Goal: Check status: Check status

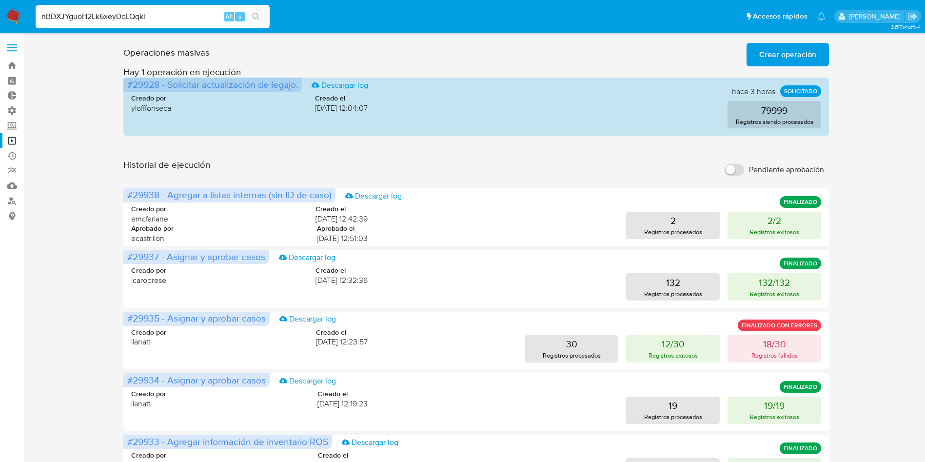
type input "nBDXJYguoH2Lk6xeyDqLQqki"
click at [257, 19] on icon "search-icon" at bounding box center [256, 17] width 8 height 8
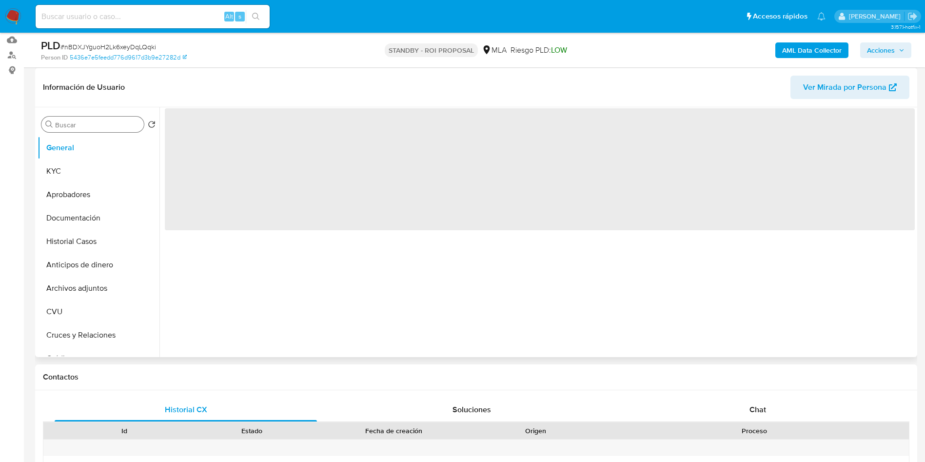
scroll to position [146, 0]
click at [63, 243] on button "Historial Casos" at bounding box center [95, 240] width 114 height 23
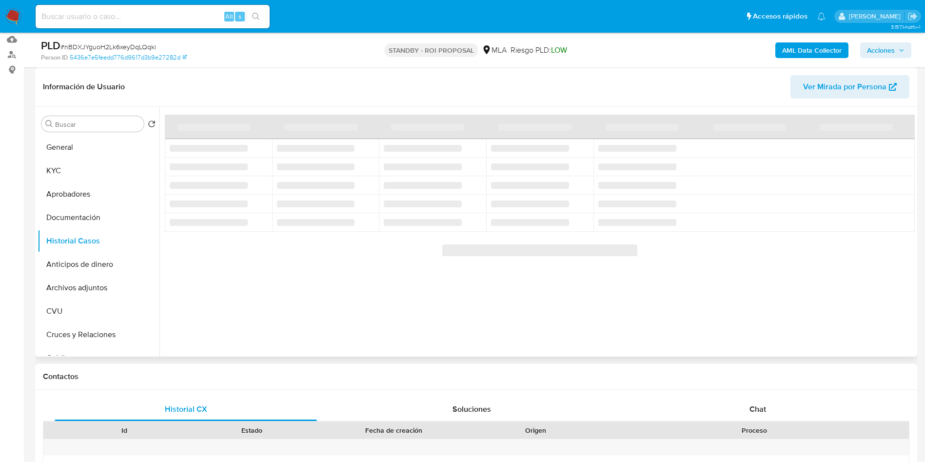
select select "10"
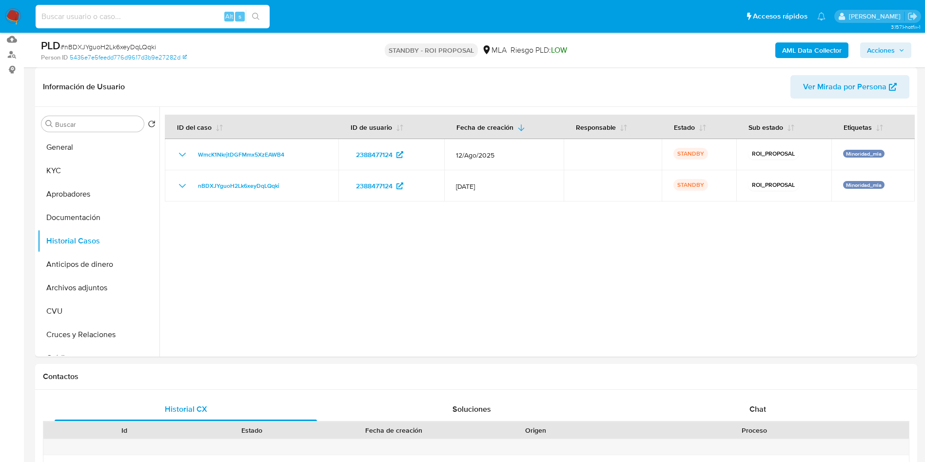
click at [138, 10] on input at bounding box center [153, 16] width 234 height 13
paste input "6cMnJMhM2AQiiYdSUMu5Nl2r"
type input "6cMnJMhM2AQiiYdSUMu5Nl2r"
click at [263, 14] on button "search-icon" at bounding box center [256, 17] width 20 height 14
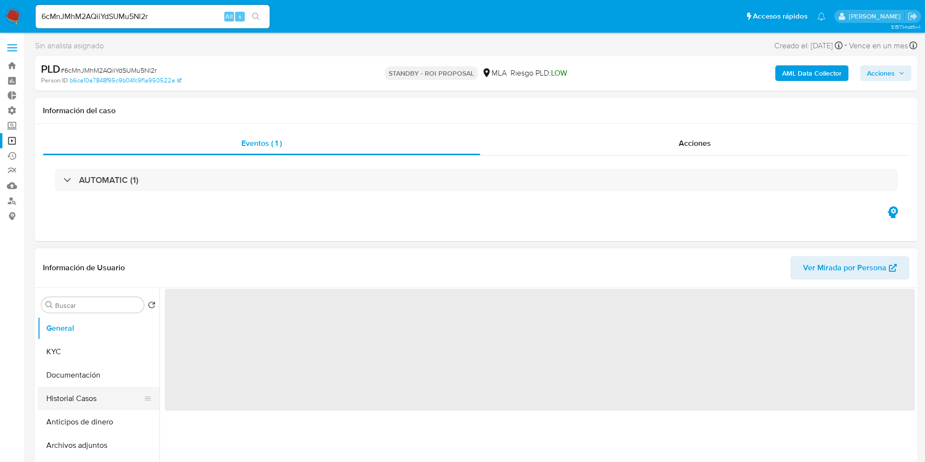
click at [58, 401] on button "Historial Casos" at bounding box center [95, 398] width 114 height 23
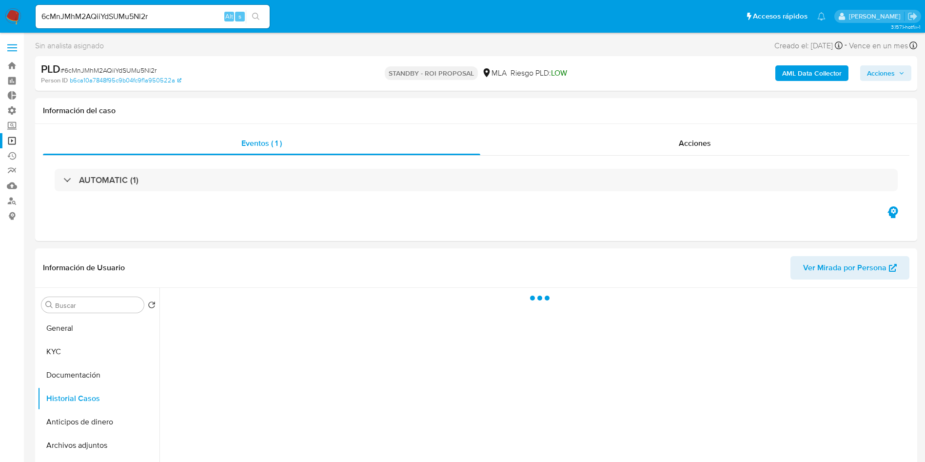
select select "10"
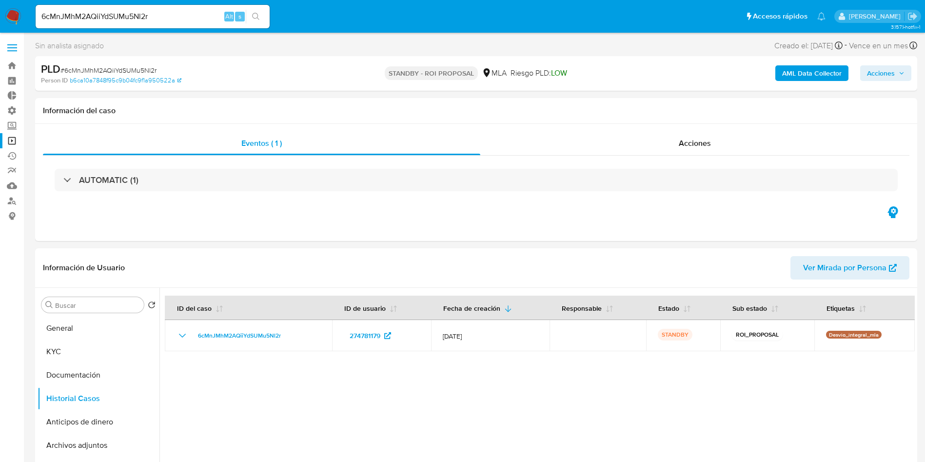
click at [99, 19] on input "6cMnJMhM2AQiiYdSUMu5Nl2r" at bounding box center [153, 16] width 234 height 13
paste input "dKRxwIPd98cSqXbxRr0W8nAh"
type input "dKRxwIPd98cSqXbxRr0W8nAh"
click at [262, 15] on button "search-icon" at bounding box center [256, 17] width 20 height 14
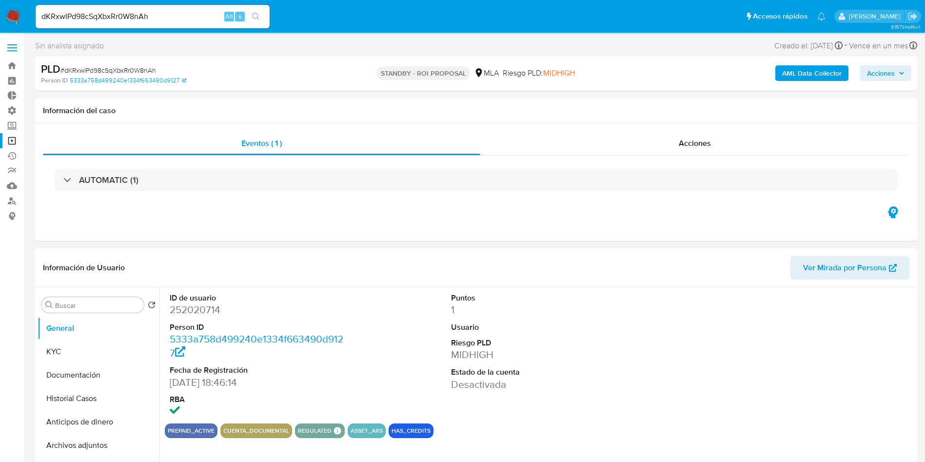
select select "10"
click at [81, 399] on button "Historial Casos" at bounding box center [95, 398] width 114 height 23
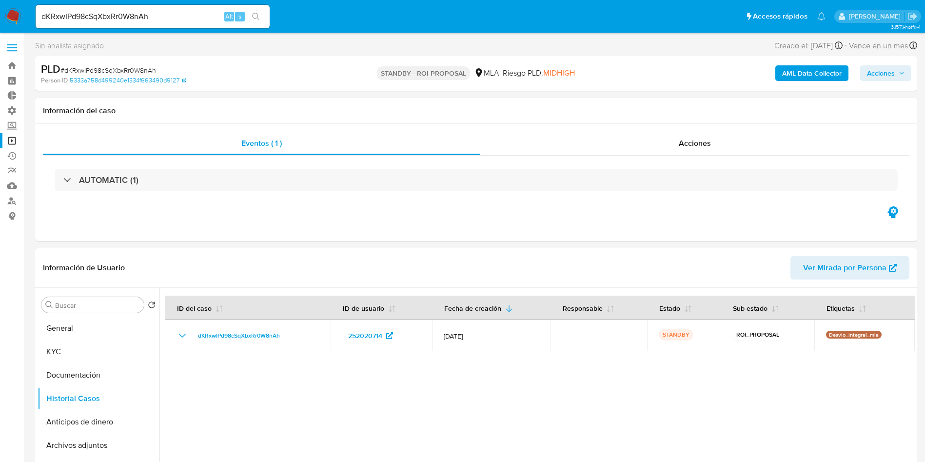
click at [101, 11] on input "dKRxwIPd98cSqXbxRr0W8nAh" at bounding box center [153, 16] width 234 height 13
paste input "LLKzAmXUTHqsovGCKr253zKs"
type input "LLKzAmXUTHqsovGCKr253zKs"
click at [261, 17] on button "search-icon" at bounding box center [256, 17] width 20 height 14
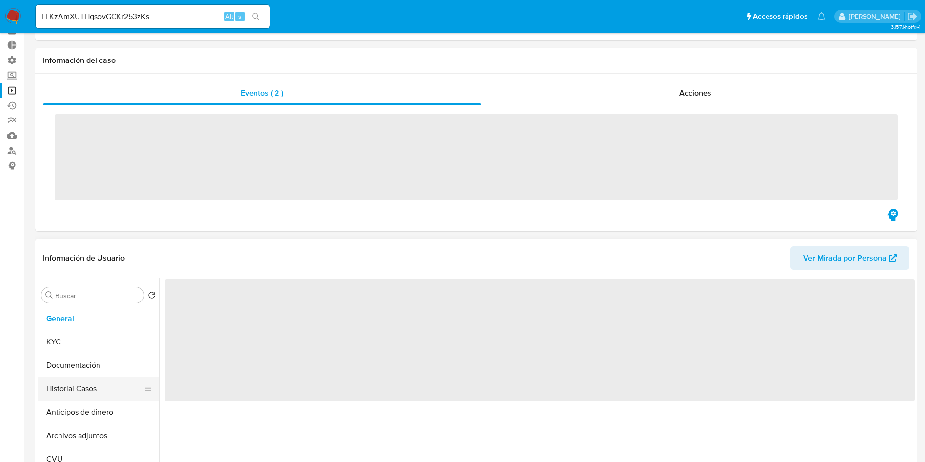
scroll to position [73, 0]
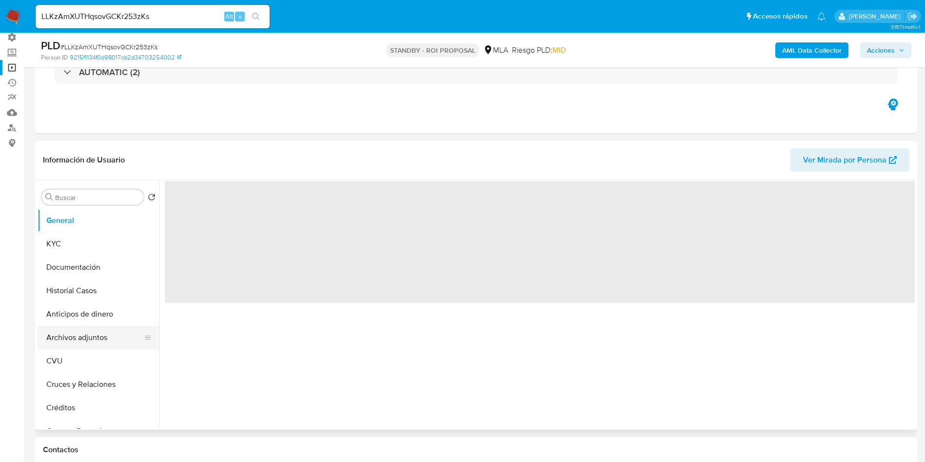
click at [65, 333] on button "Archivos adjuntos" at bounding box center [95, 337] width 114 height 23
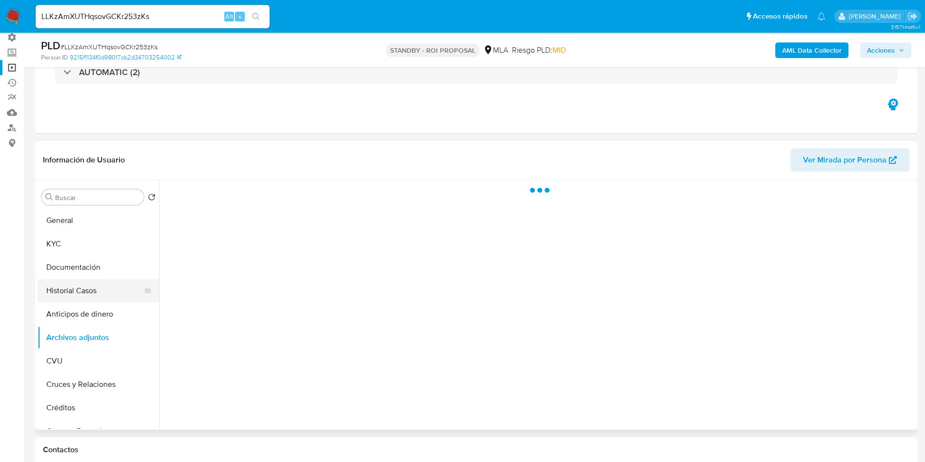
click at [62, 296] on button "Historial Casos" at bounding box center [95, 290] width 114 height 23
select select "10"
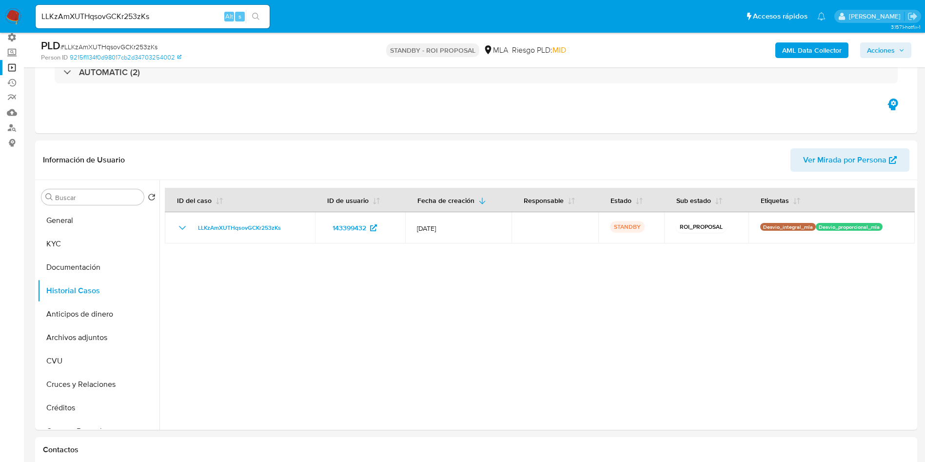
click at [134, 24] on div "LLKzAmXUTHqsovGCKr253zKs Alt s" at bounding box center [153, 16] width 234 height 23
click at [131, 15] on input "LLKzAmXUTHqsovGCKr253zKs" at bounding box center [153, 16] width 234 height 13
paste input "EYU6m7ZVdTQdC9BJOuIpDQNH"
type input "EYU6m7ZVdTQdC9BJOuIpDQNH"
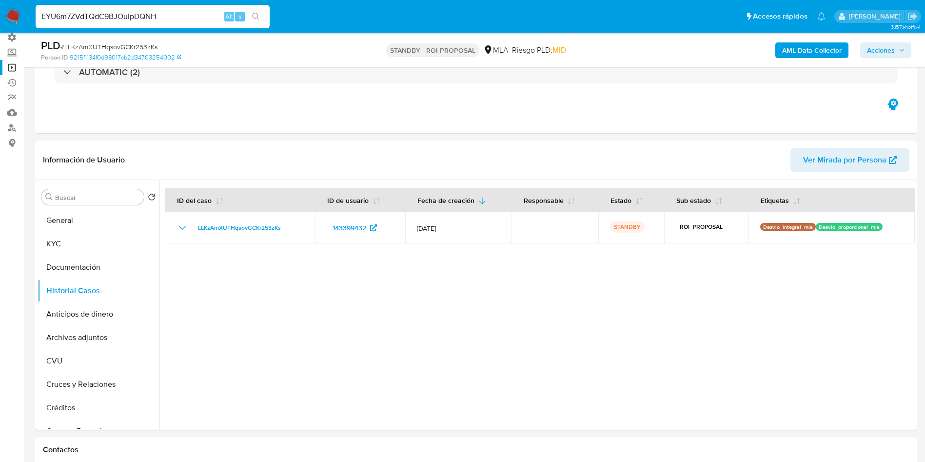
click at [259, 16] on icon "search-icon" at bounding box center [256, 17] width 8 height 8
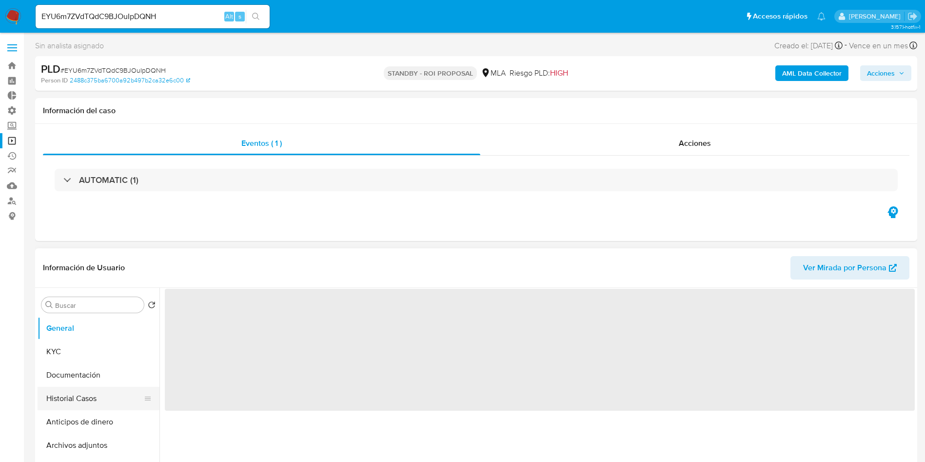
click at [84, 396] on button "Historial Casos" at bounding box center [95, 398] width 114 height 23
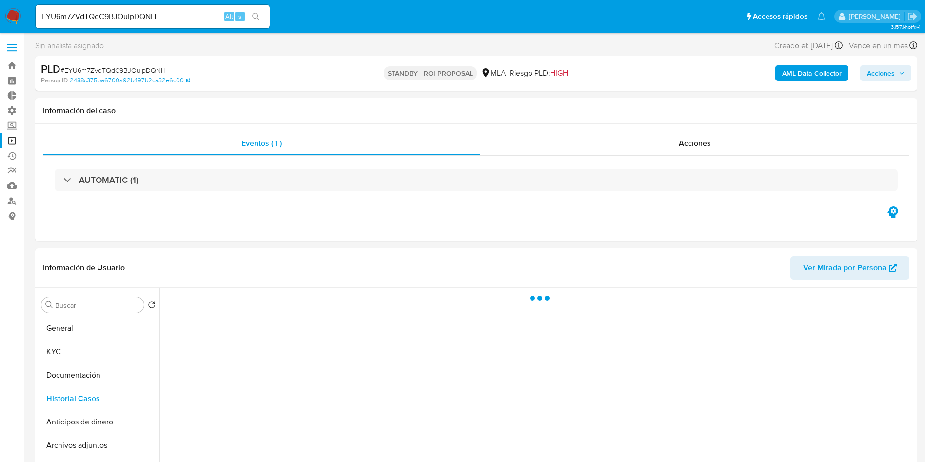
select select "10"
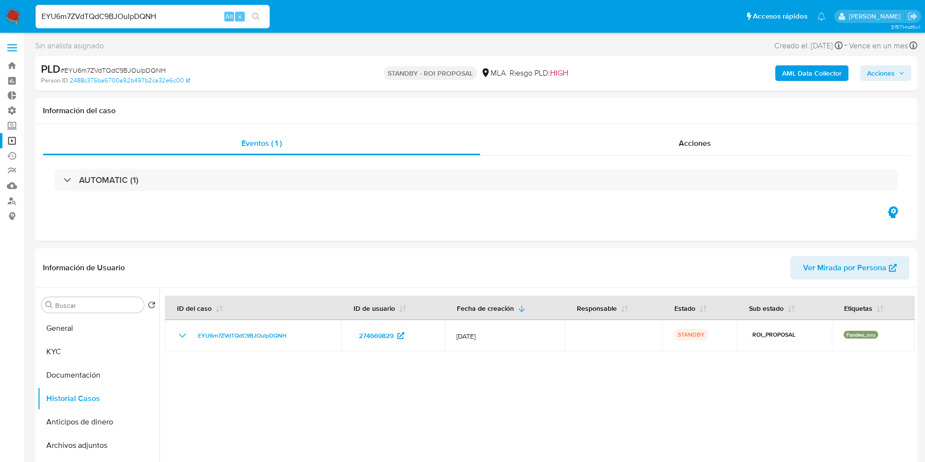
click at [129, 21] on input "EYU6m7ZVdTQdC9BJOuIpDQNH" at bounding box center [153, 16] width 234 height 13
paste input "m2RKgcKMOhFiyEhGifJJ4Dsz"
type input "m2RKgcKMOhFiyEhGifJJ4Dsz"
click at [255, 15] on icon "search-icon" at bounding box center [256, 17] width 8 height 8
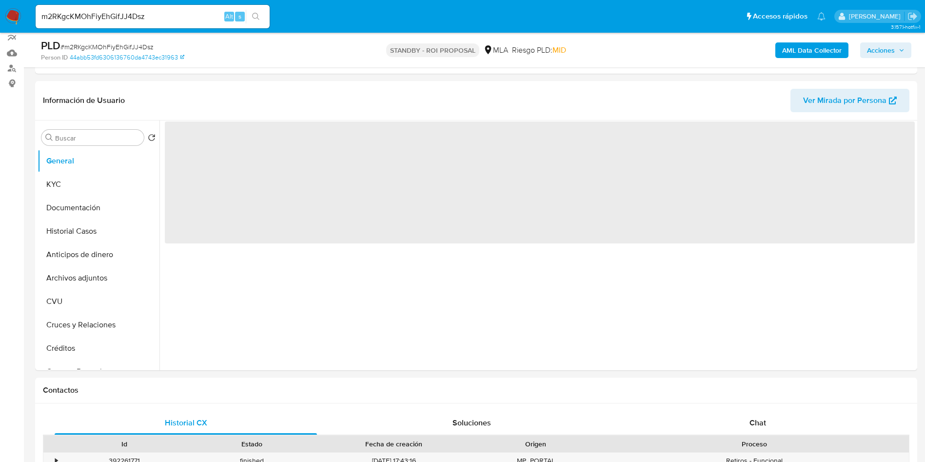
scroll to position [146, 0]
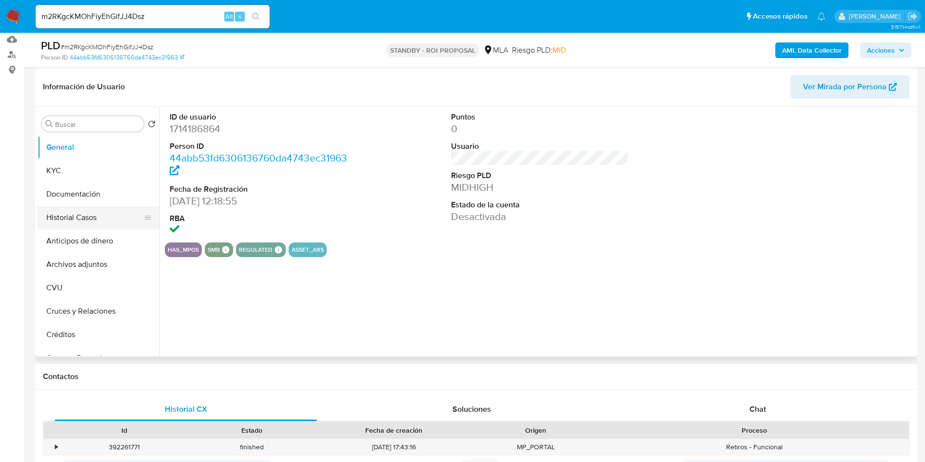
click at [62, 224] on button "Historial Casos" at bounding box center [95, 217] width 114 height 23
select select "10"
